Goal: Task Accomplishment & Management: Use online tool/utility

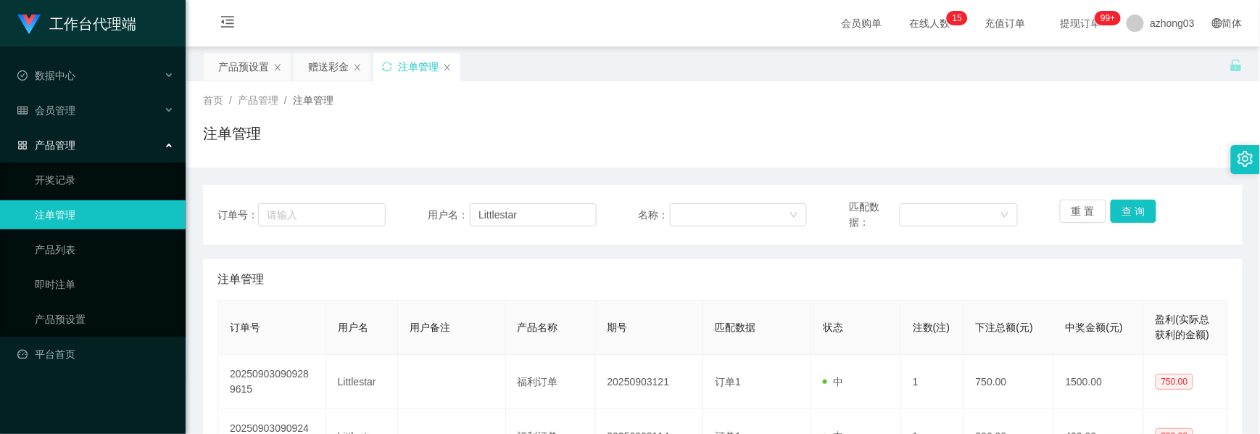
scroll to position [65, 0]
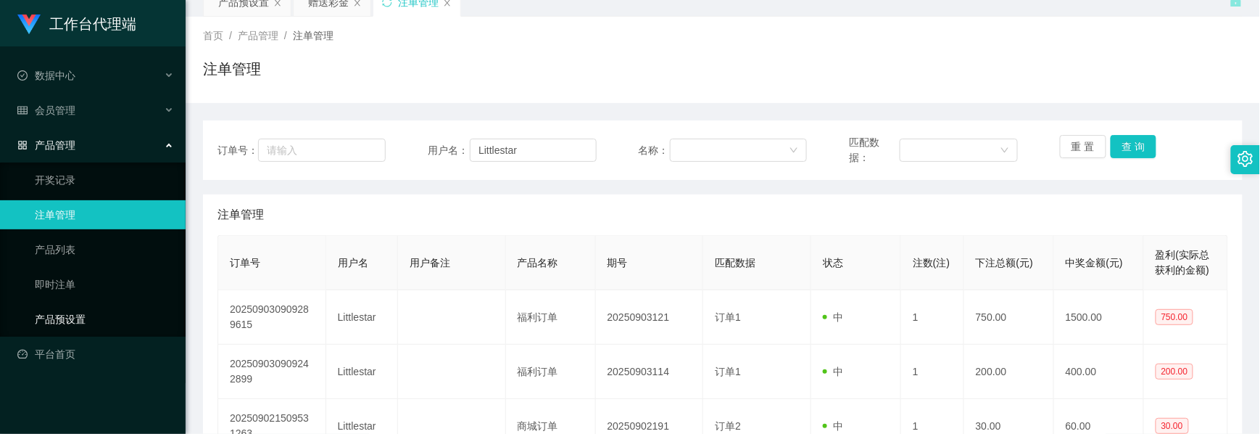
click at [70, 306] on link "产品预设置" at bounding box center [104, 318] width 139 height 29
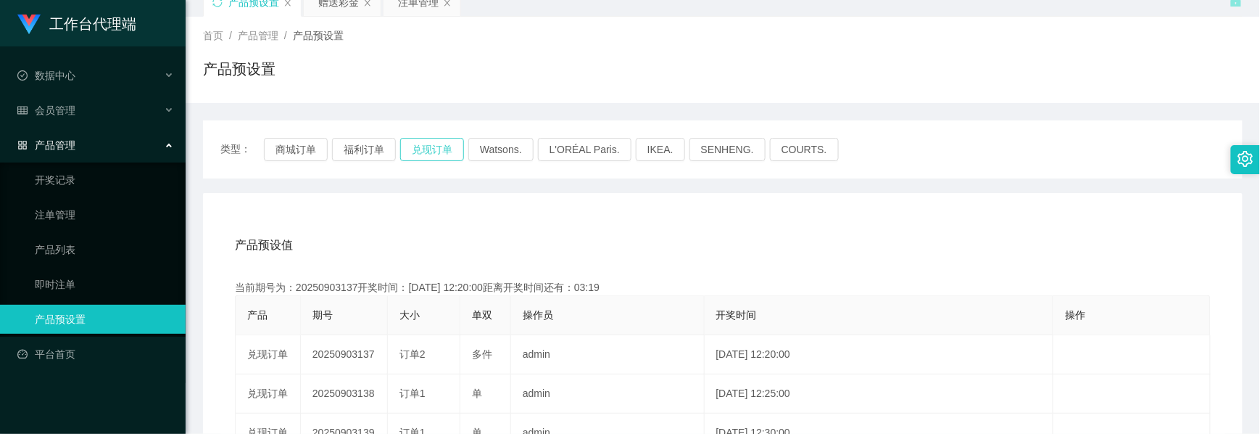
click at [415, 149] on button "兑现订单" at bounding box center [432, 149] width 64 height 23
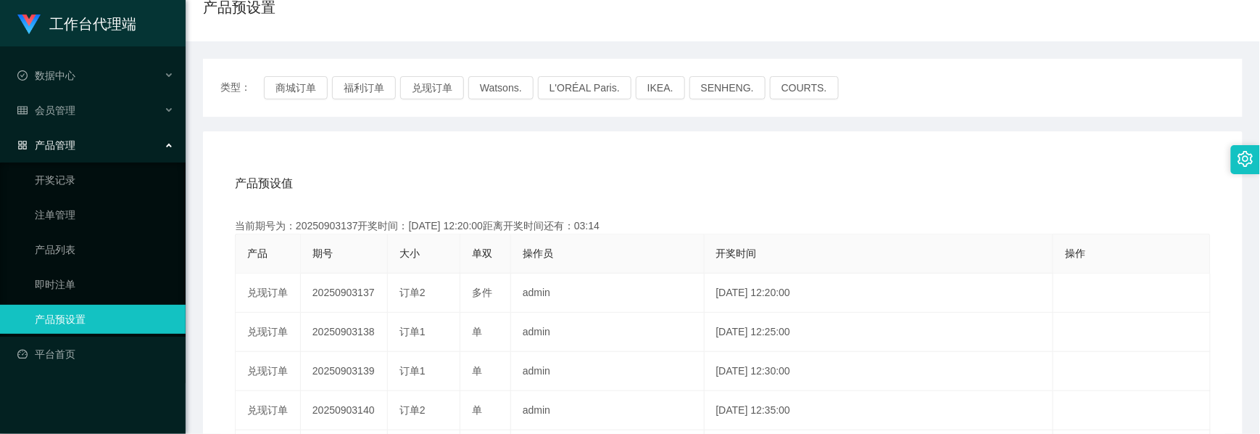
scroll to position [161, 0]
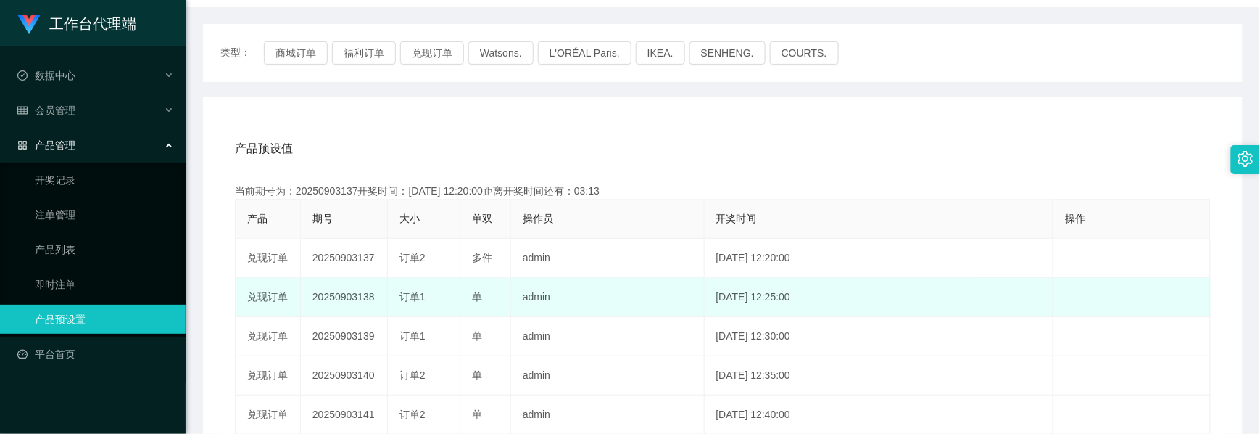
click at [361, 302] on td "20250903138" at bounding box center [344, 297] width 87 height 39
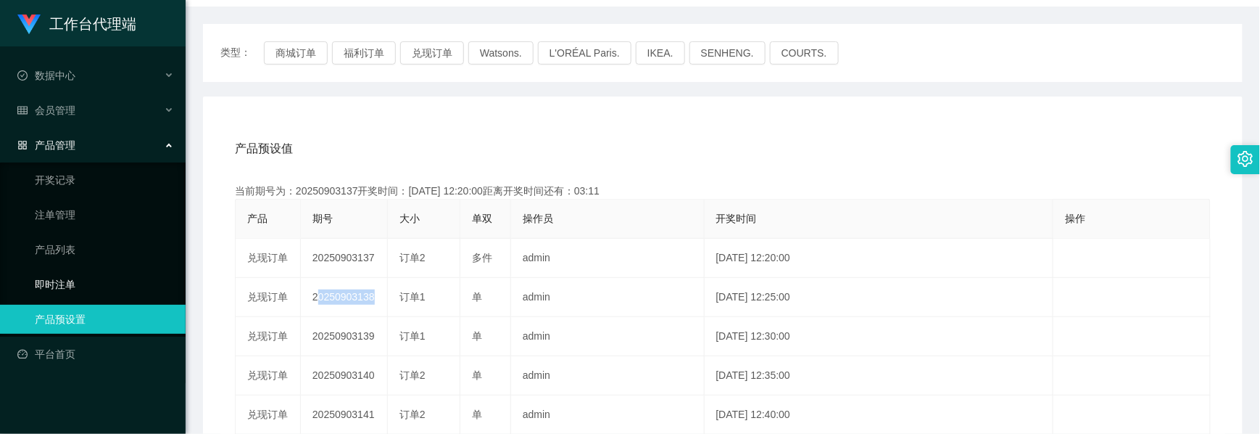
copy td "20250903138"
click at [1156, 62] on div "类型： 商城订单 福利订单 兑现订单 Watsons. L'ORÉAL Paris. IKEA. [GEOGRAPHIC_DATA]. COURTS." at bounding box center [722, 52] width 1005 height 23
click at [76, 114] on div "会员管理" at bounding box center [93, 110] width 186 height 29
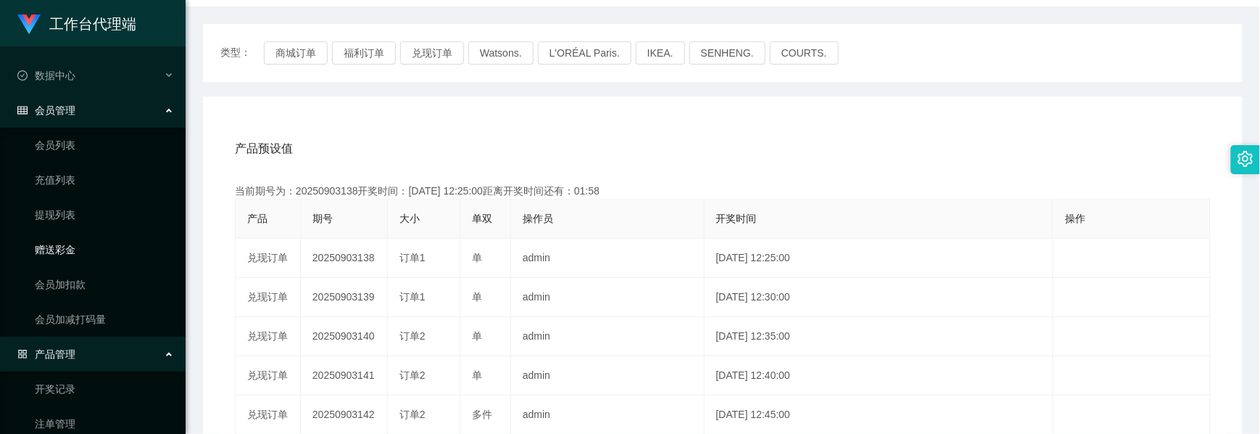
click at [71, 251] on link "赠送彩金" at bounding box center [104, 249] width 139 height 29
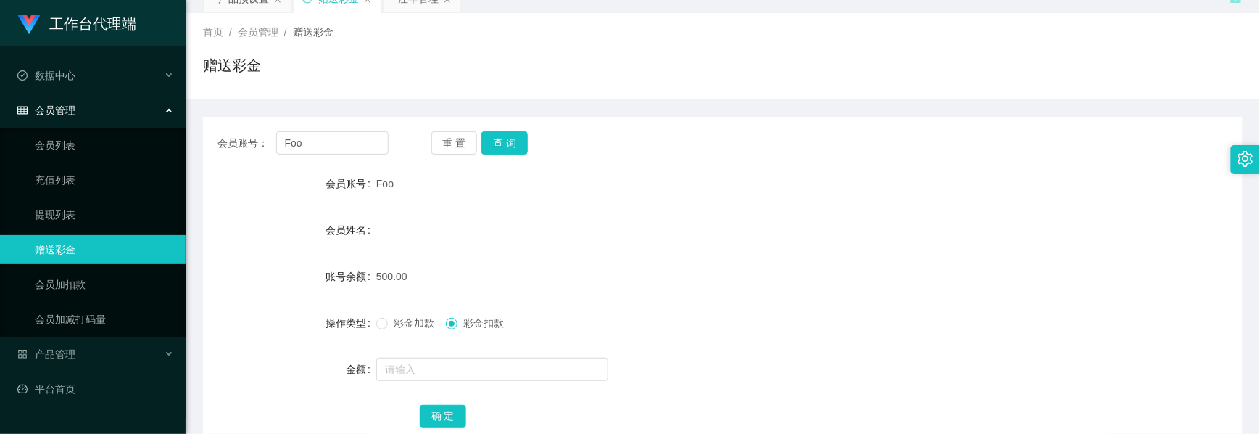
scroll to position [161, 0]
